Goal: Information Seeking & Learning: Check status

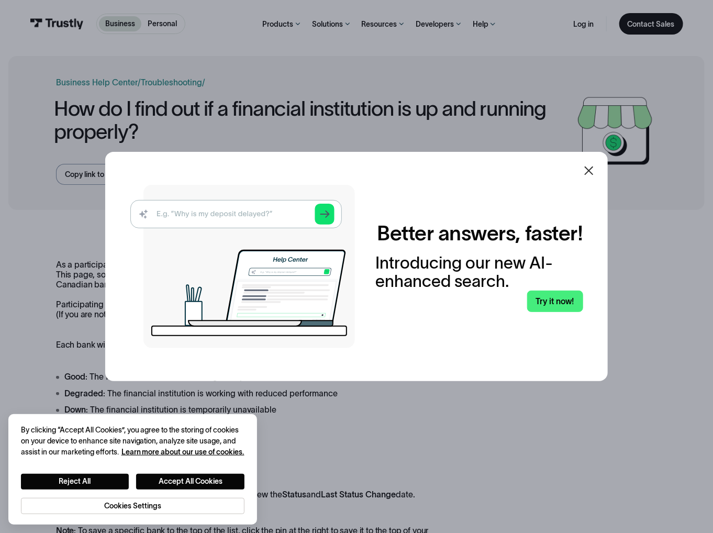
click at [584, 173] on div at bounding box center [588, 170] width 25 height 25
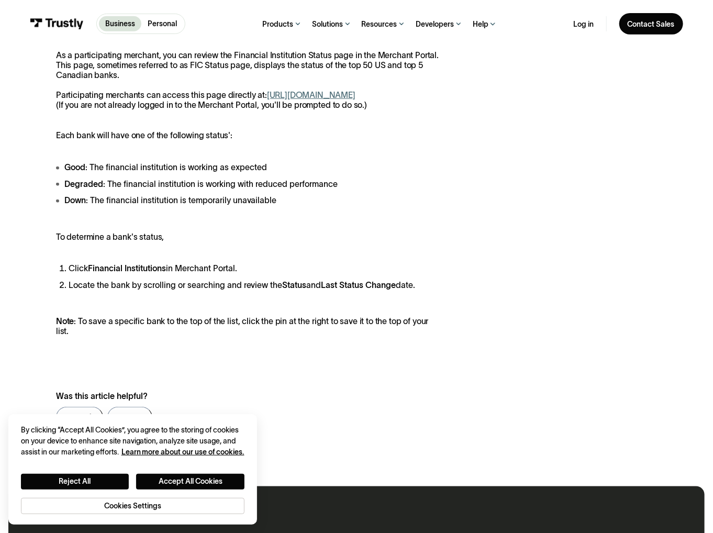
click at [537, 255] on div "As a participating merchant, you can review the Financial Institution Status pa…" at bounding box center [356, 243] width 601 height 386
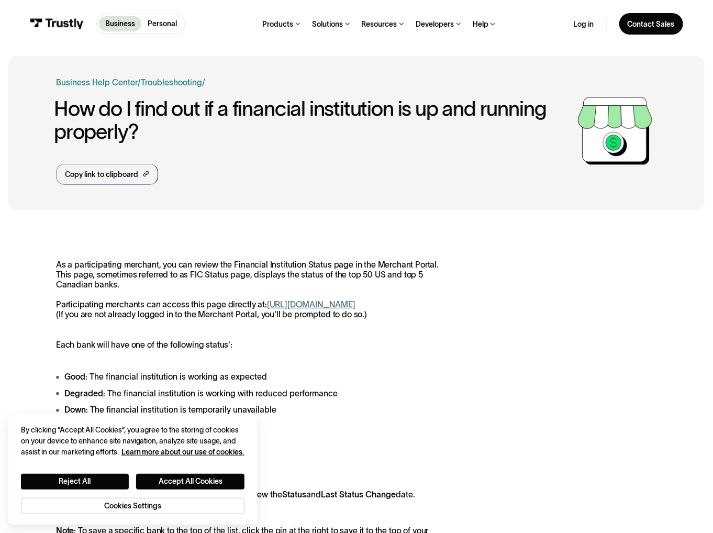
drag, startPoint x: 521, startPoint y: 252, endPoint x: 503, endPoint y: 135, distance: 118.6
click at [387, 172] on div "Business Help Center Personal Help Center / Personal Business Troubleshooting /…" at bounding box center [314, 130] width 517 height 108
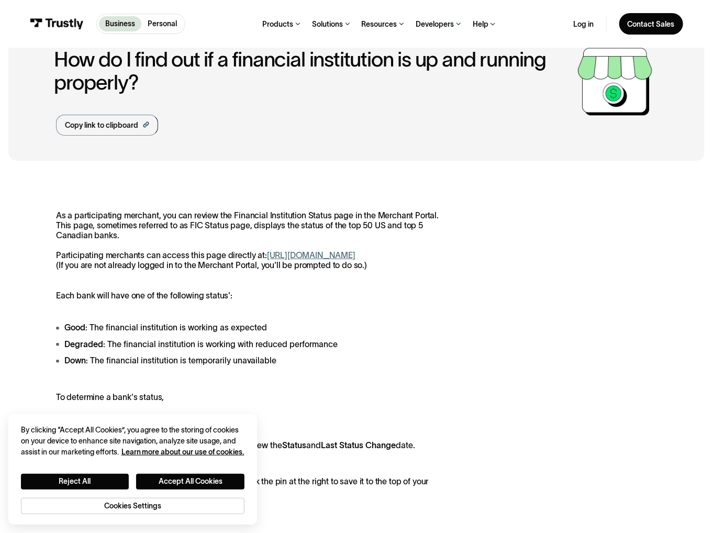
scroll to position [52, 0]
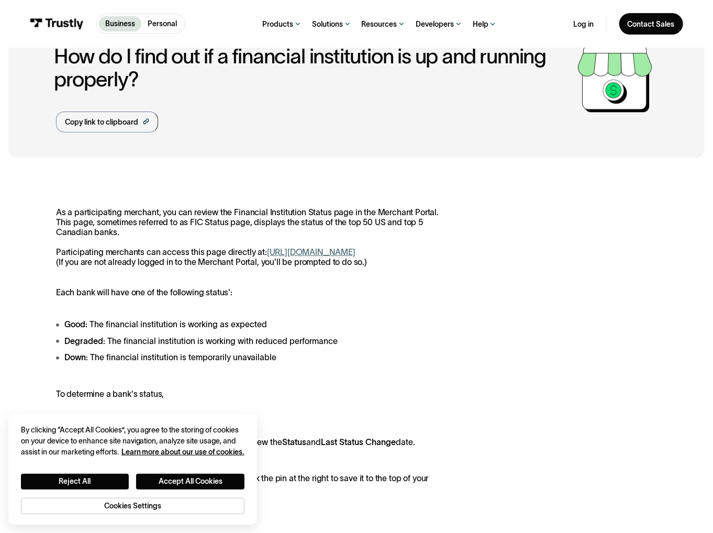
click at [289, 252] on link "[URL][DOMAIN_NAME]" at bounding box center [311, 252] width 88 height 9
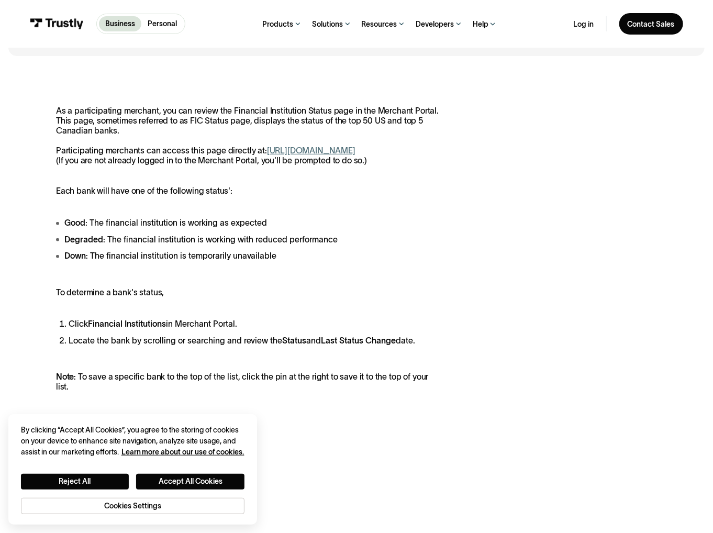
scroll to position [157, 0]
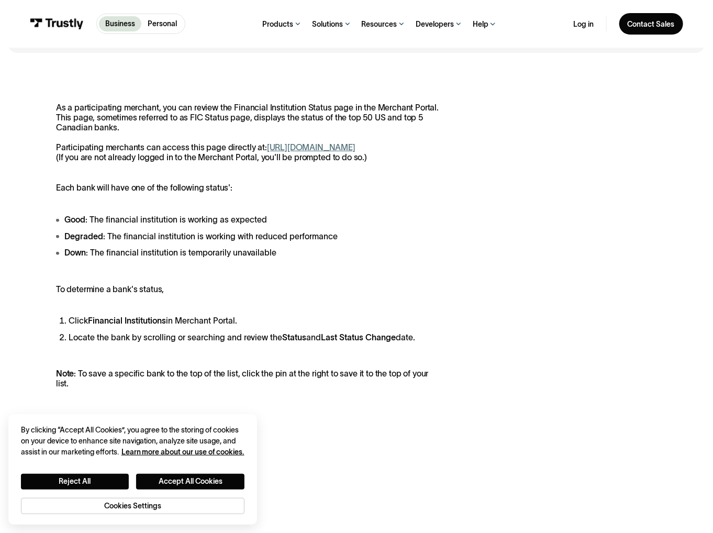
click at [108, 259] on li "Down : The financial institution is temporarily unavailable" at bounding box center [249, 252] width 387 height 13
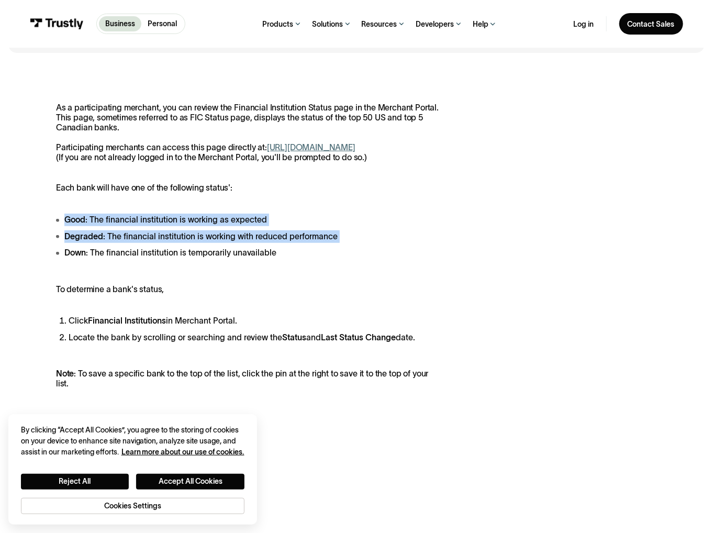
click at [108, 259] on li "Down : The financial institution is temporarily unavailable" at bounding box center [249, 252] width 387 height 13
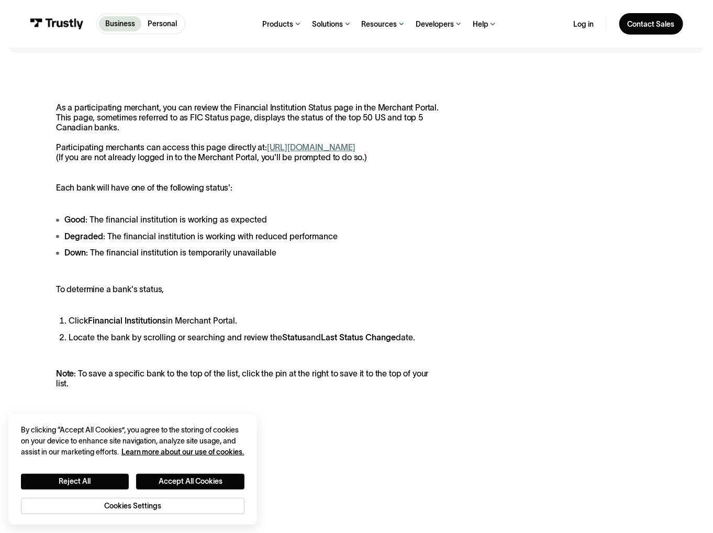
click at [316, 294] on p "To determine a bank's status," at bounding box center [249, 289] width 387 height 10
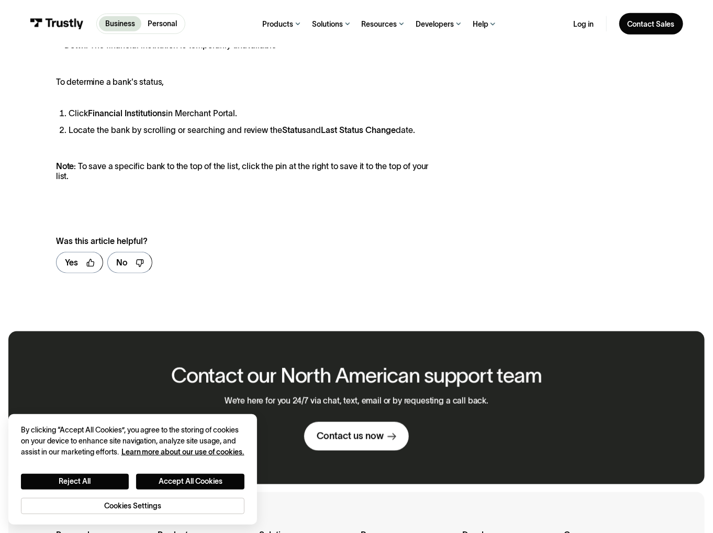
scroll to position [366, 0]
